Goal: Task Accomplishment & Management: Use online tool/utility

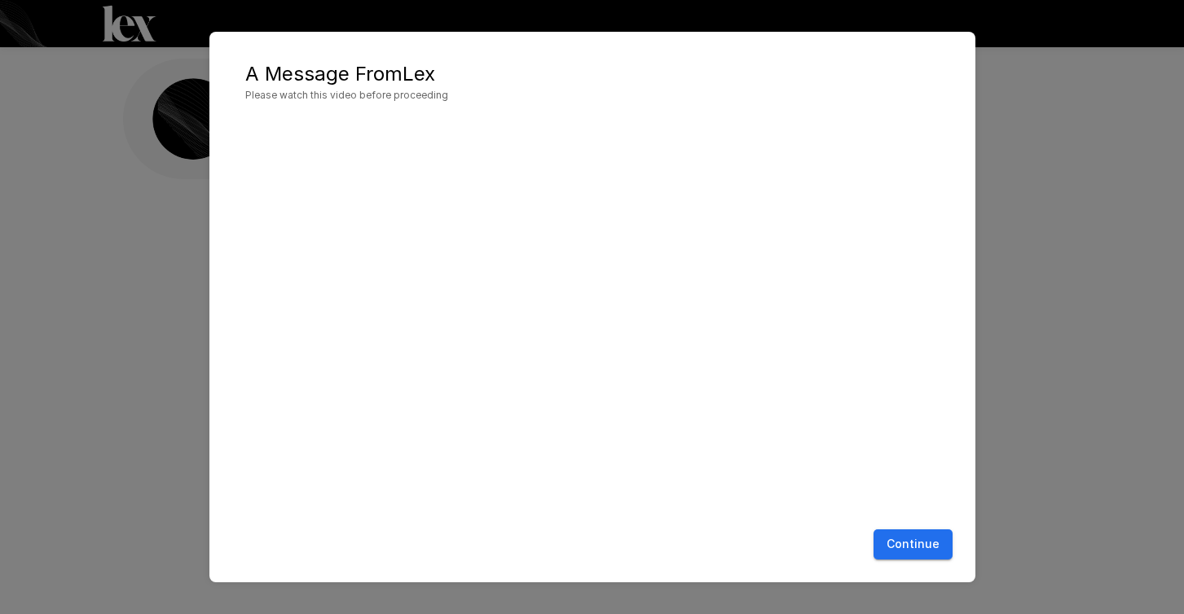
click at [936, 546] on button "Continue" at bounding box center [913, 545] width 79 height 30
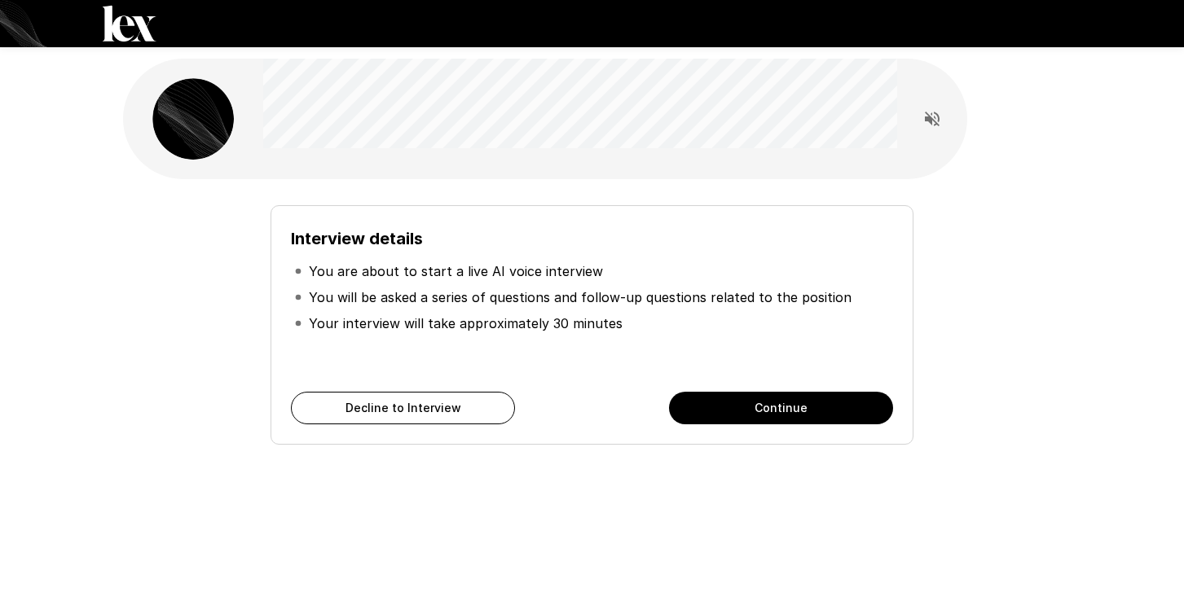
click at [760, 414] on button "Continue" at bounding box center [781, 408] width 224 height 33
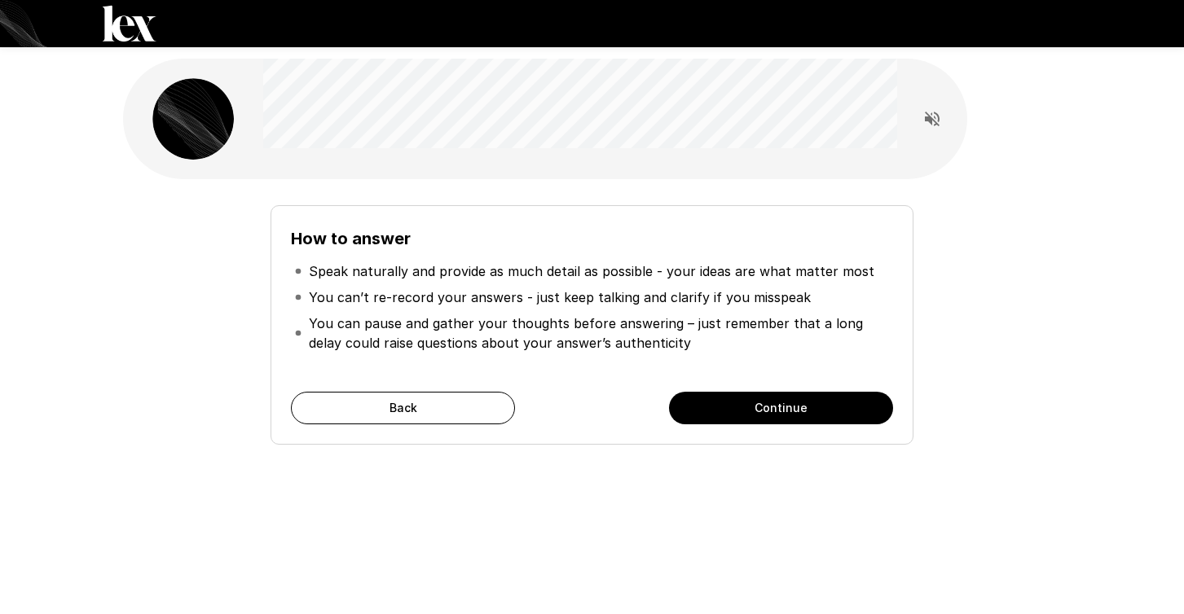
click at [760, 414] on button "Continue" at bounding box center [781, 408] width 224 height 33
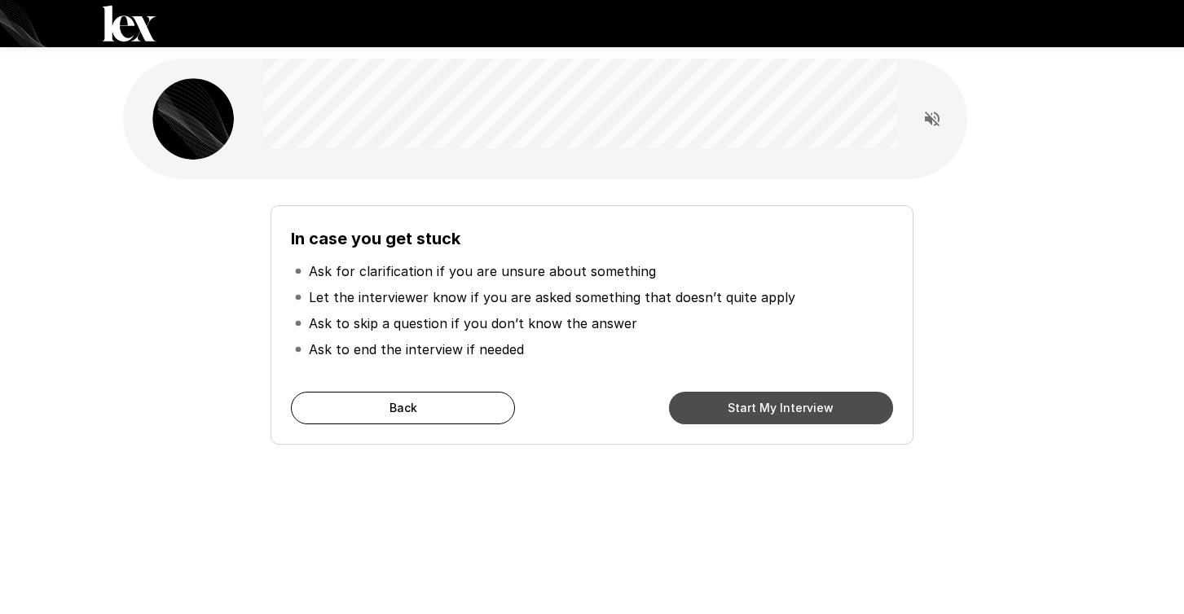
click at [760, 414] on button "Start My Interview" at bounding box center [781, 408] width 224 height 33
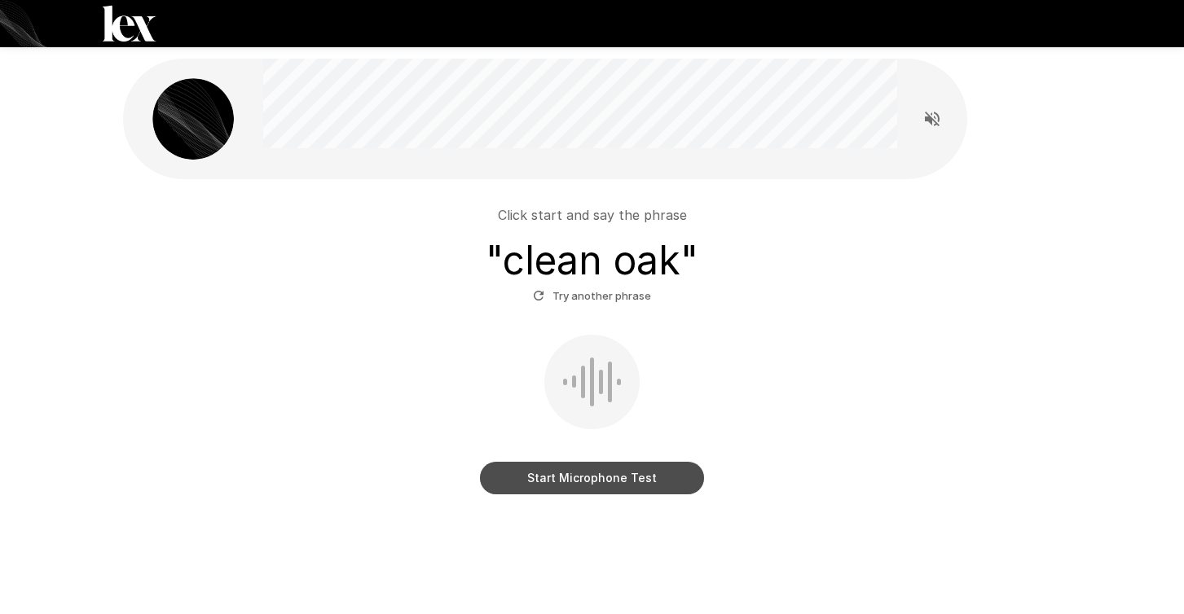
click at [619, 487] on button "Start Microphone Test" at bounding box center [592, 478] width 224 height 33
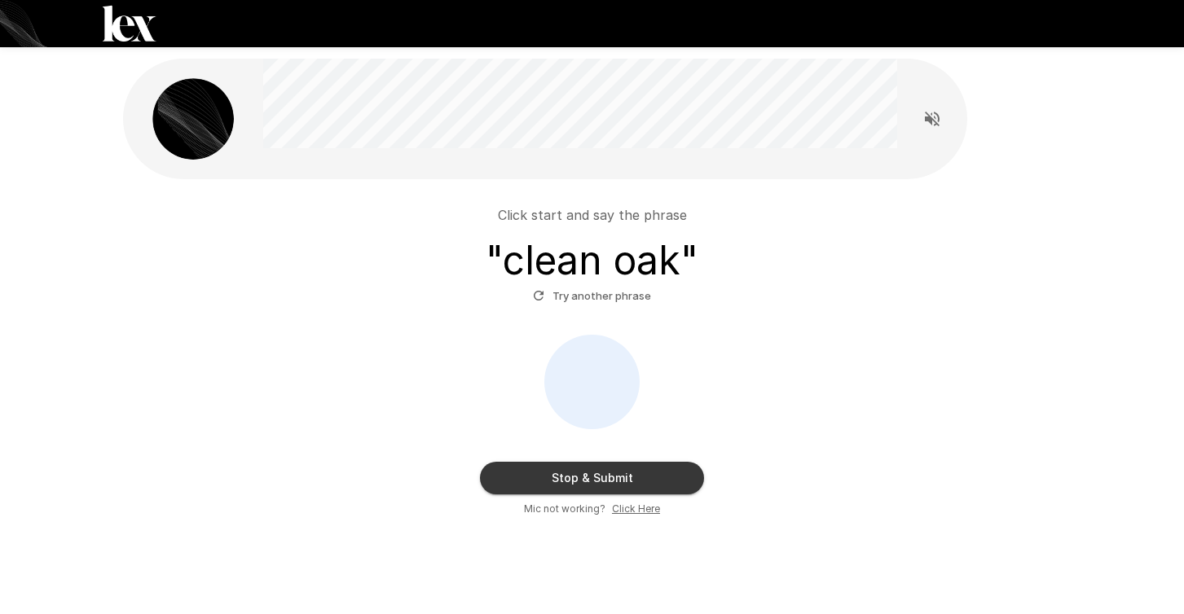
click at [619, 487] on button "Stop & Submit" at bounding box center [592, 478] width 224 height 33
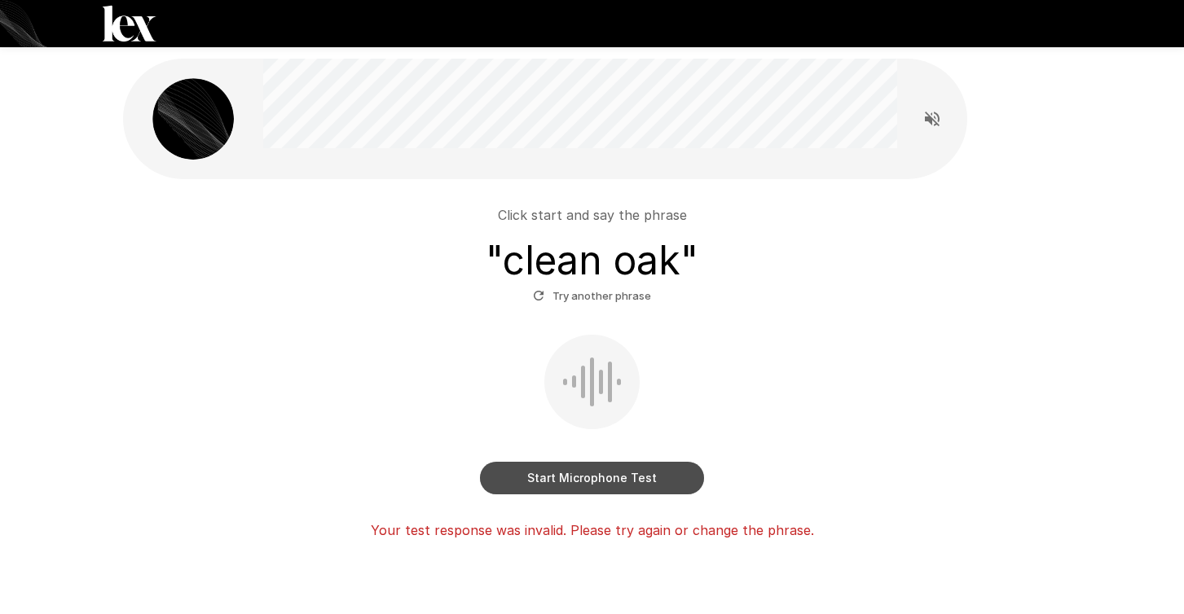
click at [619, 487] on button "Start Microphone Test" at bounding box center [592, 478] width 224 height 33
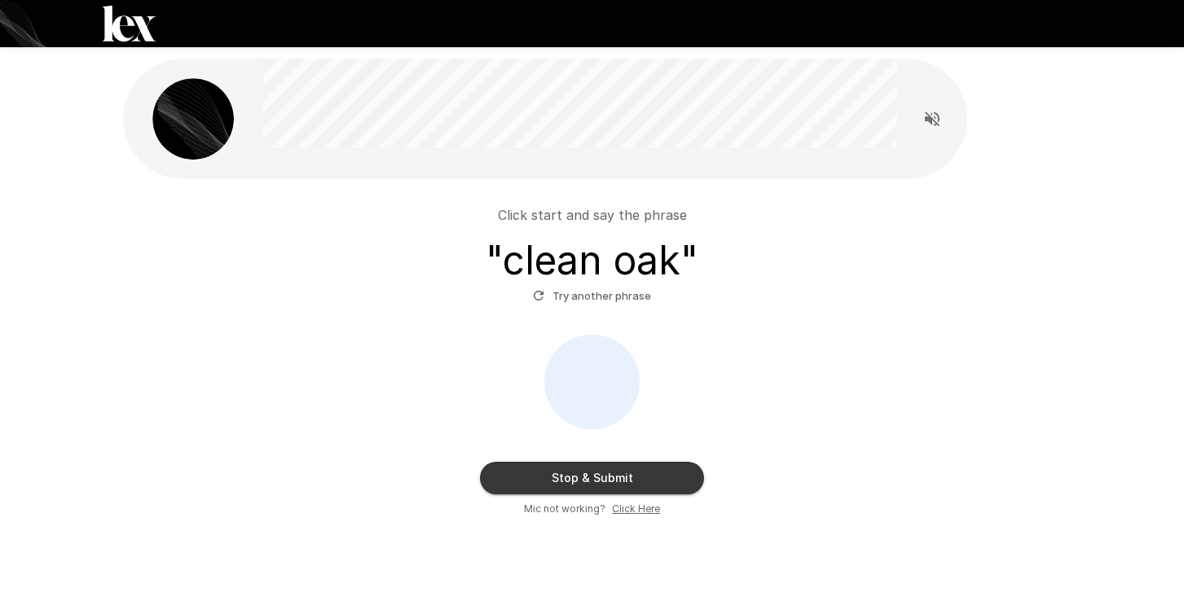
click at [633, 517] on div "Click start and say the phrase " clean oak " Try another phrase Stop & Submit M…" at bounding box center [592, 351] width 939 height 345
click at [641, 487] on button "Stop & Submit" at bounding box center [592, 478] width 224 height 33
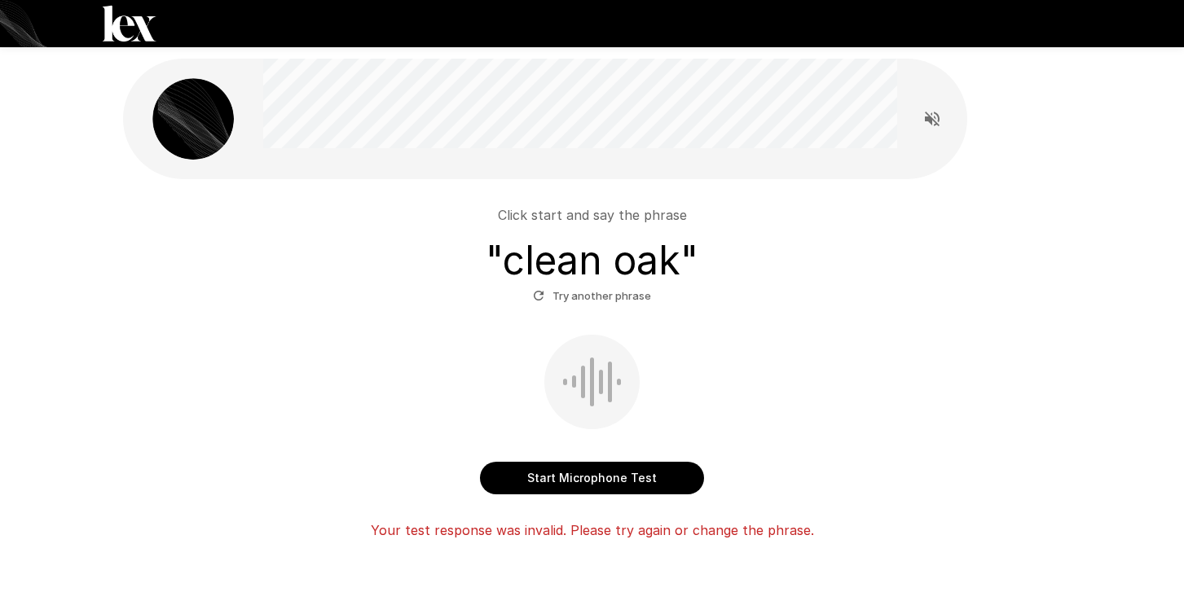
click at [641, 487] on button "Start Microphone Test" at bounding box center [592, 478] width 224 height 33
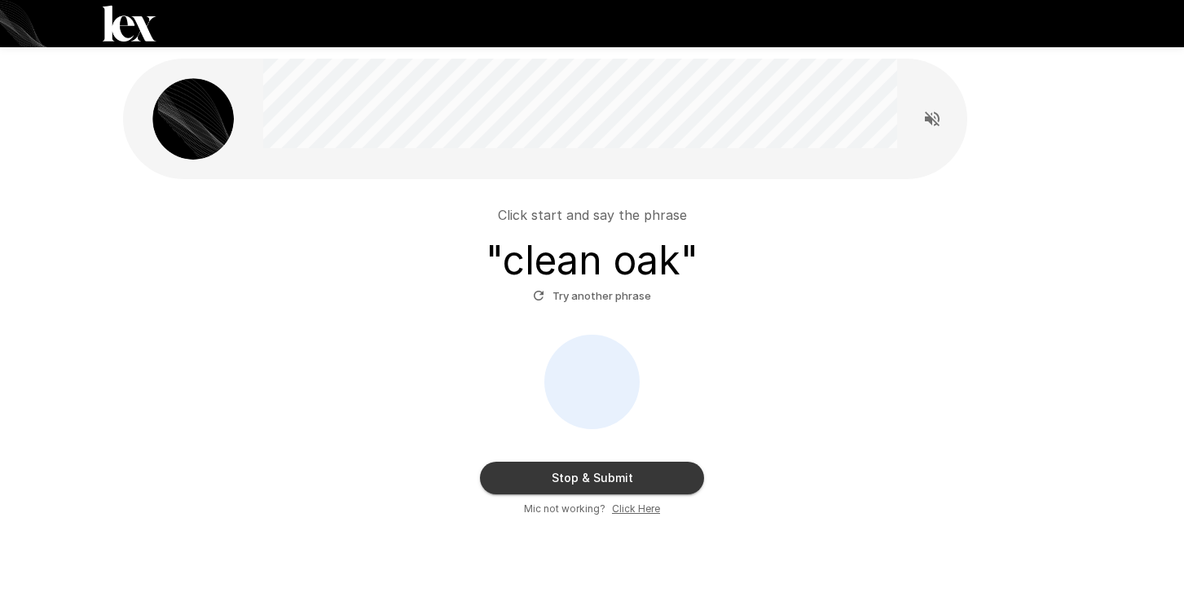
click at [636, 507] on u "Click Here" at bounding box center [636, 509] width 48 height 12
click at [595, 477] on button "Stop & Submit" at bounding box center [592, 478] width 224 height 33
